Goal: Transaction & Acquisition: Purchase product/service

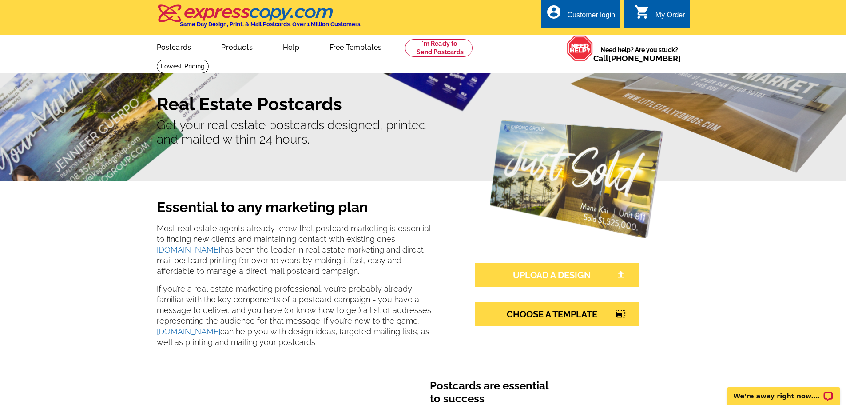
scroll to position [133, 0]
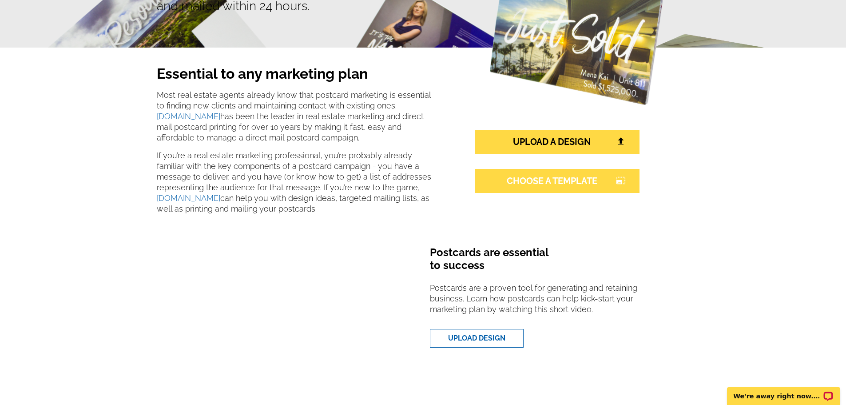
click at [548, 183] on link "CHOOSE A TEMPLATE photo_size_select_large" at bounding box center [557, 181] width 164 height 24
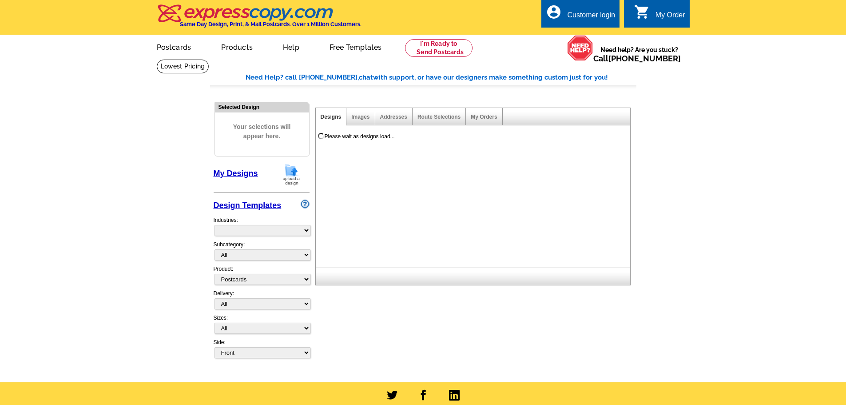
select select "1"
select select "785"
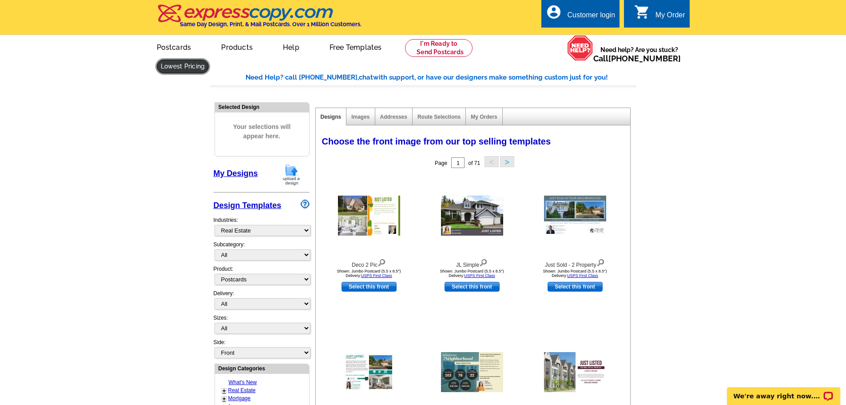
click at [209, 60] on link at bounding box center [183, 67] width 52 height 14
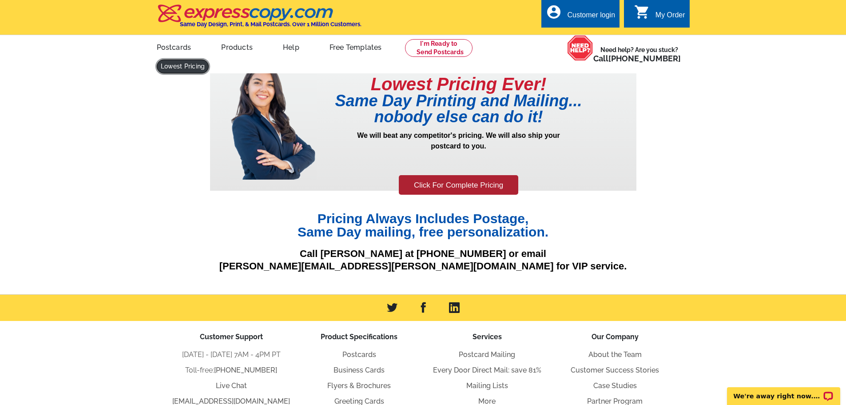
click at [209, 60] on link at bounding box center [183, 67] width 52 height 14
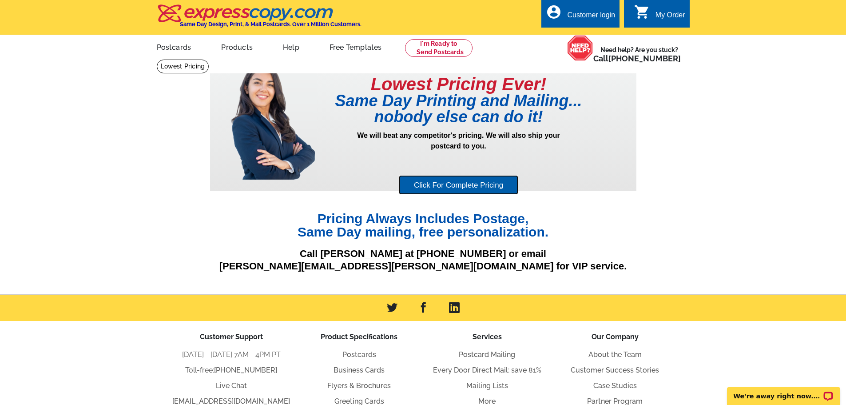
click at [465, 189] on link "Click For Complete Pricing" at bounding box center [458, 185] width 119 height 20
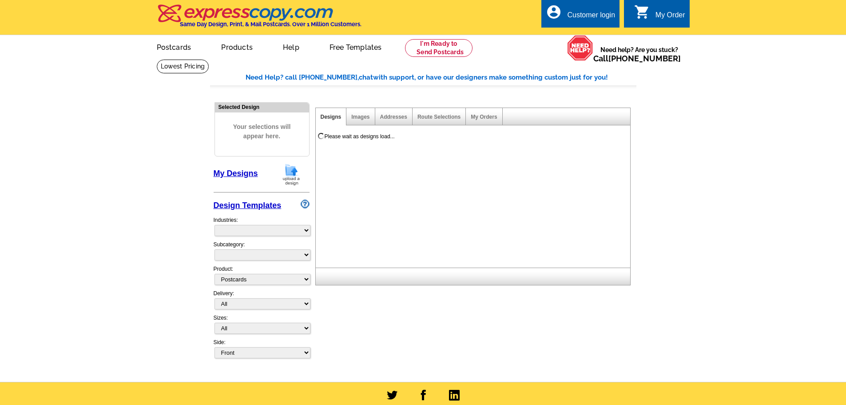
select select
select select "1"
select select "785"
